Goal: Transaction & Acquisition: Purchase product/service

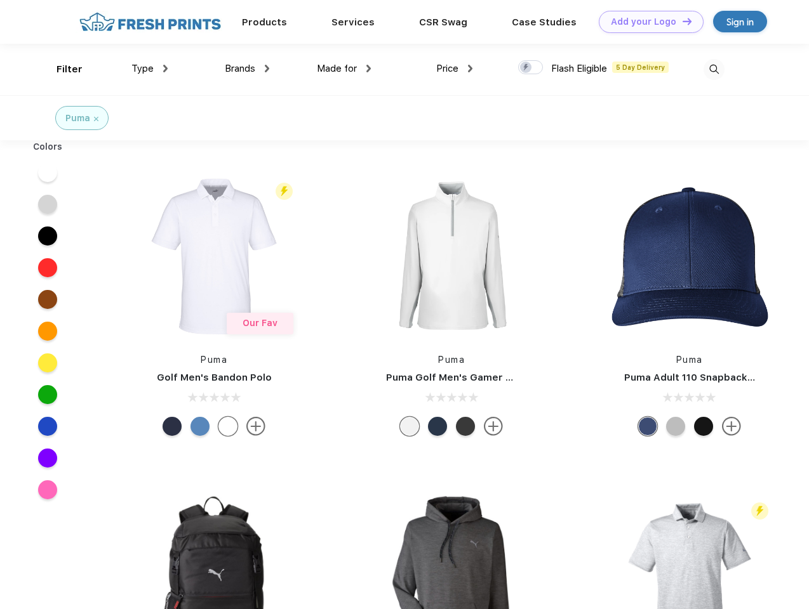
click at [646, 22] on link "Add your Logo Design Tool" at bounding box center [651, 22] width 105 height 22
click at [0, 0] on div "Design Tool" at bounding box center [0, 0] width 0 height 0
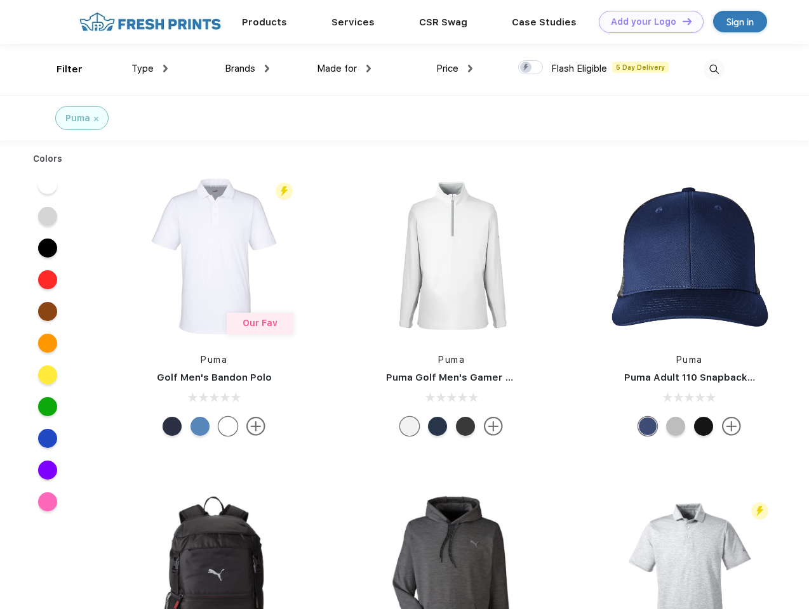
click at [681, 21] on link "Add your Logo Design Tool" at bounding box center [651, 22] width 105 height 22
click at [61, 69] on div "Filter" at bounding box center [69, 69] width 26 height 15
click at [150, 69] on span "Type" at bounding box center [142, 68] width 22 height 11
click at [247, 69] on span "Brands" at bounding box center [240, 68] width 30 height 11
click at [344, 69] on span "Made for" at bounding box center [337, 68] width 40 height 11
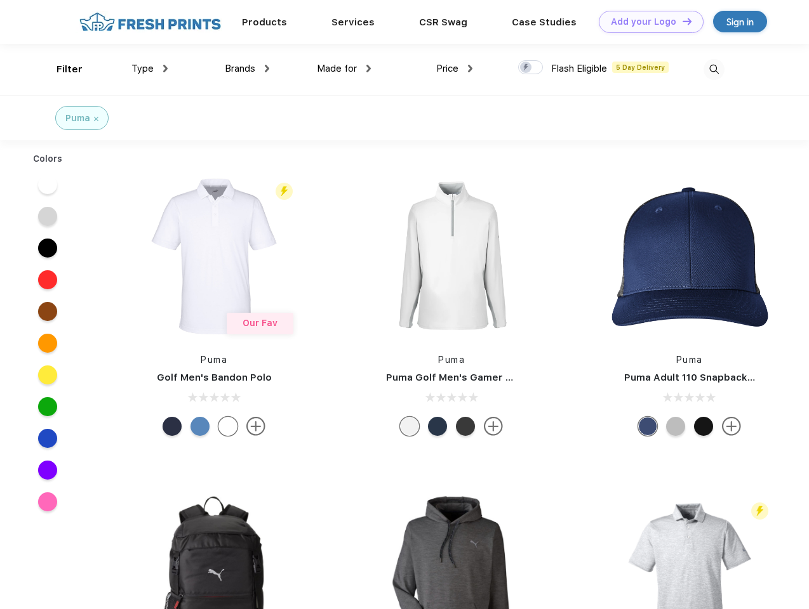
click at [455, 69] on span "Price" at bounding box center [447, 68] width 22 height 11
click at [531, 68] on div at bounding box center [530, 67] width 25 height 14
click at [526, 68] on input "checkbox" at bounding box center [522, 64] width 8 height 8
click at [714, 69] on img at bounding box center [713, 69] width 21 height 21
